Goal: Check status: Check status

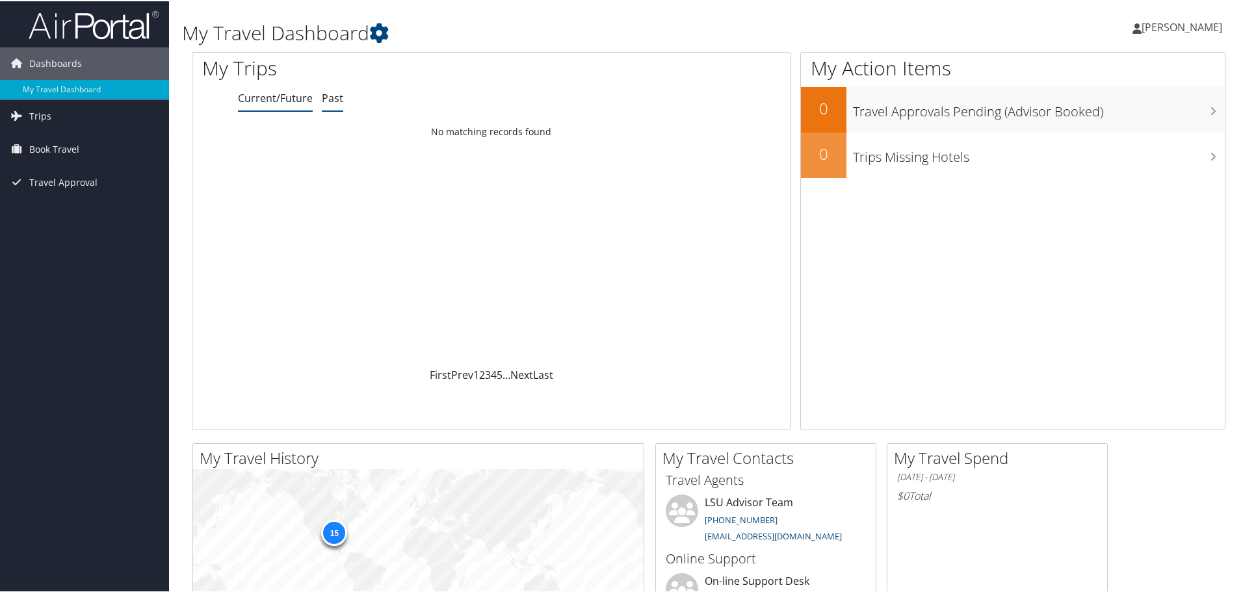
click at [331, 96] on link "Past" at bounding box center [332, 97] width 21 height 14
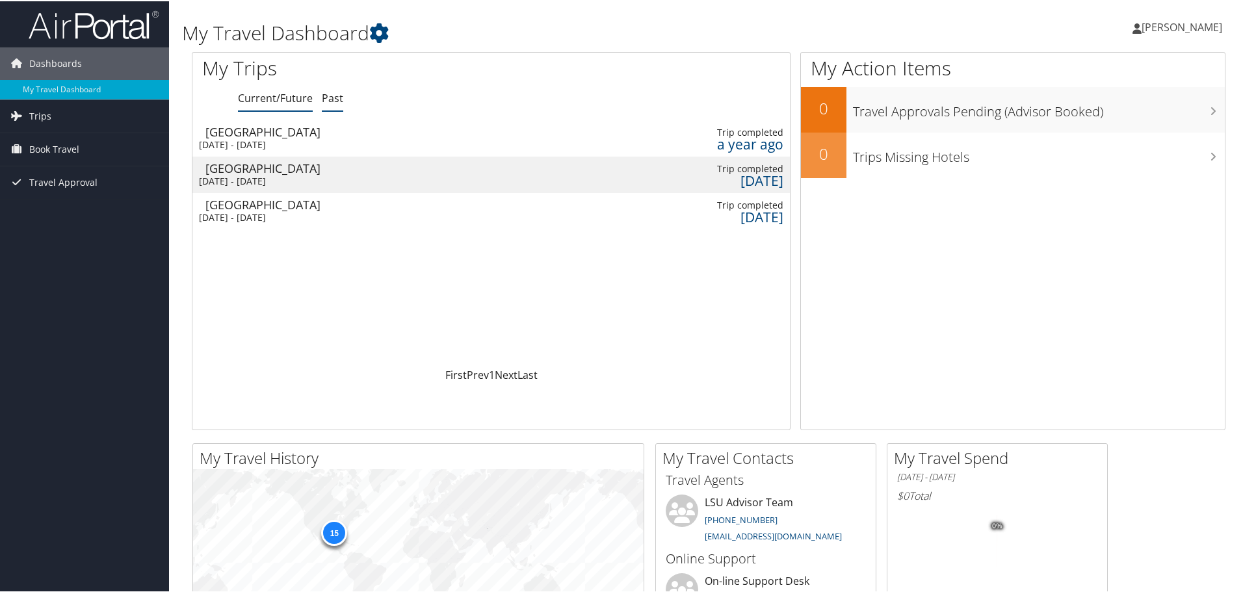
click at [258, 95] on link "Current/Future" at bounding box center [275, 97] width 75 height 14
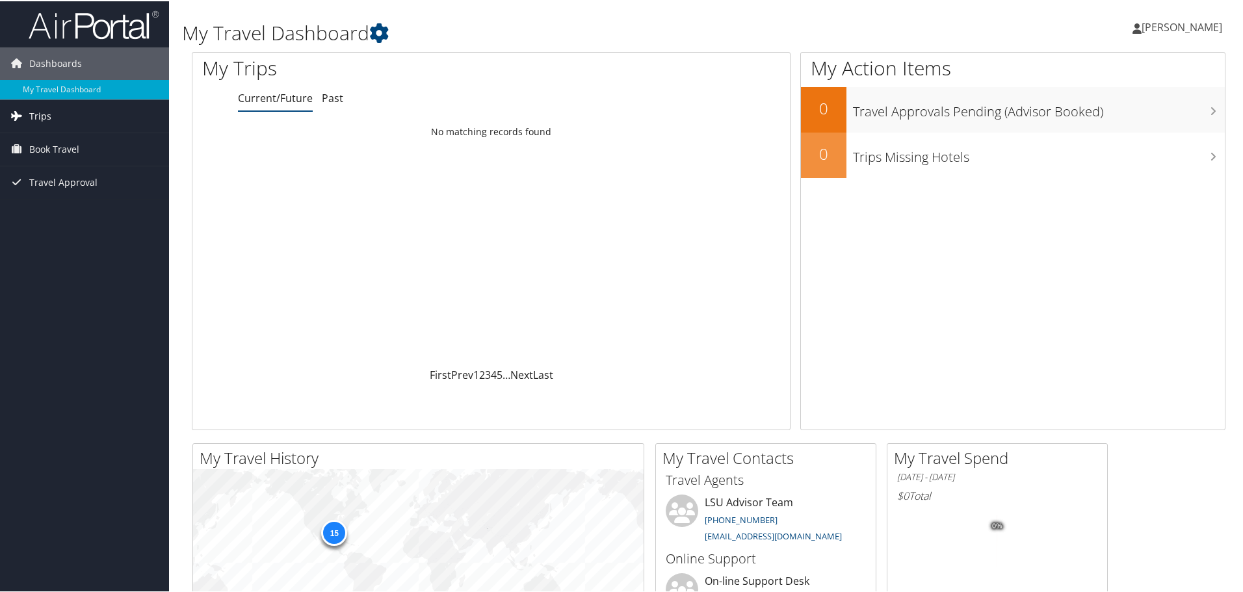
click at [53, 110] on link "Trips" at bounding box center [84, 115] width 169 height 33
click at [53, 161] on link "Past Trips" at bounding box center [84, 161] width 169 height 20
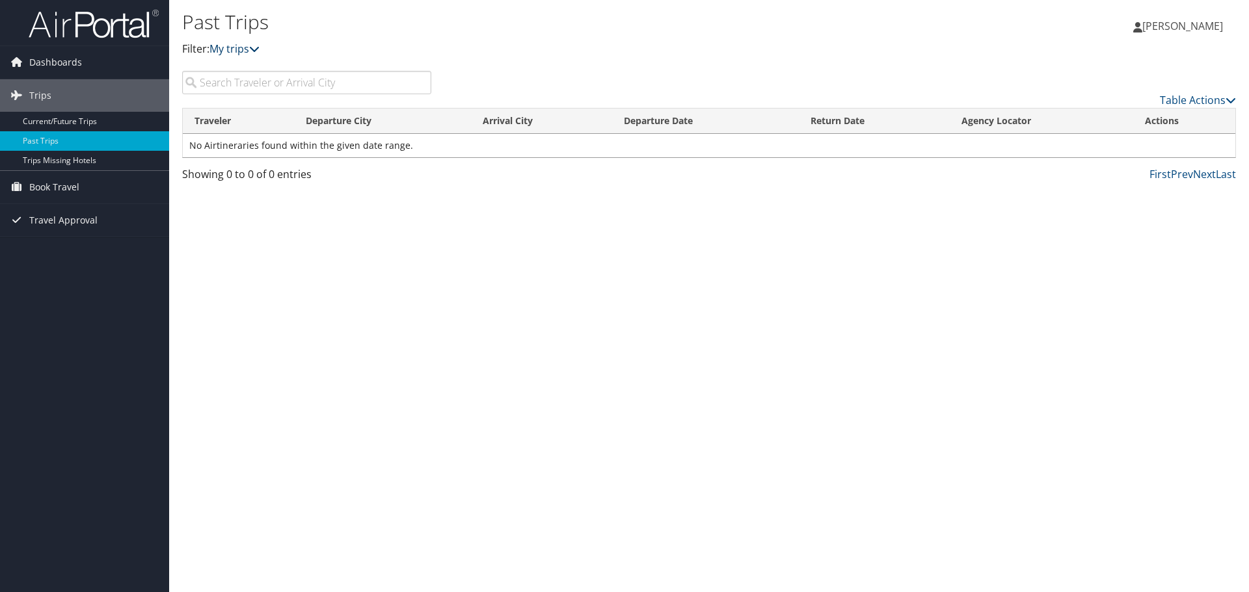
click at [249, 49] on link "My trips" at bounding box center [234, 49] width 50 height 14
click at [793, 261] on div "Past Trips Filter: My trips [PERSON_NAME] [PERSON_NAME] My Settings Travel Agen…" at bounding box center [709, 296] width 1080 height 592
